Goal: Find specific page/section: Find specific page/section

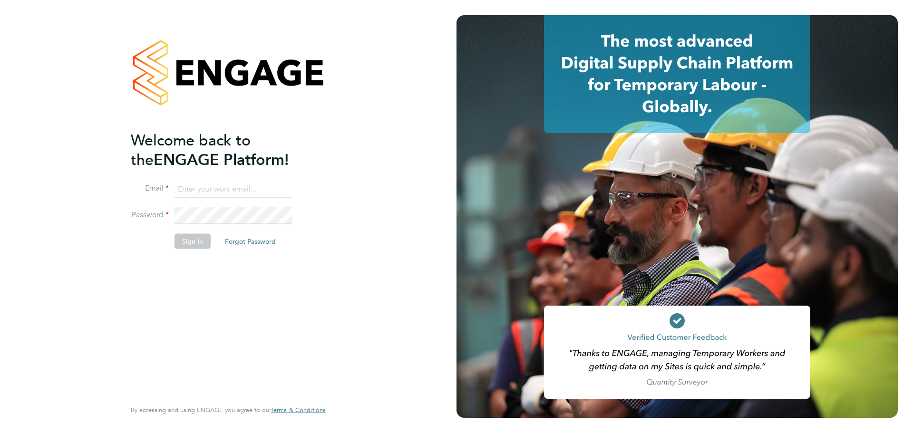
type input "mark@xede.co.uk"
click at [179, 235] on button "Sign In" at bounding box center [193, 241] width 36 height 15
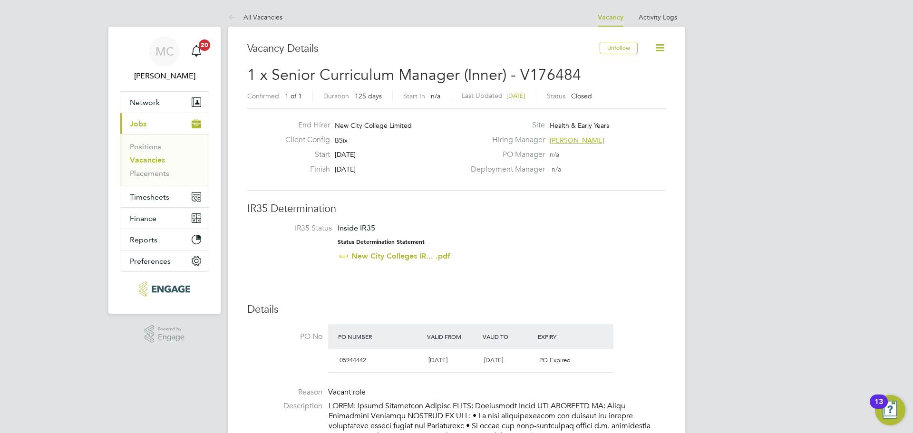
click at [142, 161] on link "Vacancies" at bounding box center [147, 160] width 35 height 9
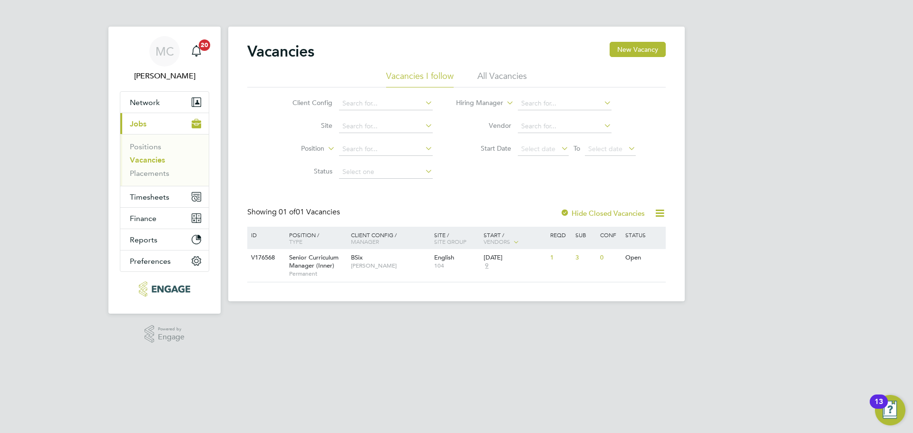
click at [486, 78] on li "All Vacancies" at bounding box center [501, 78] width 49 height 17
